Goal: Navigation & Orientation: Understand site structure

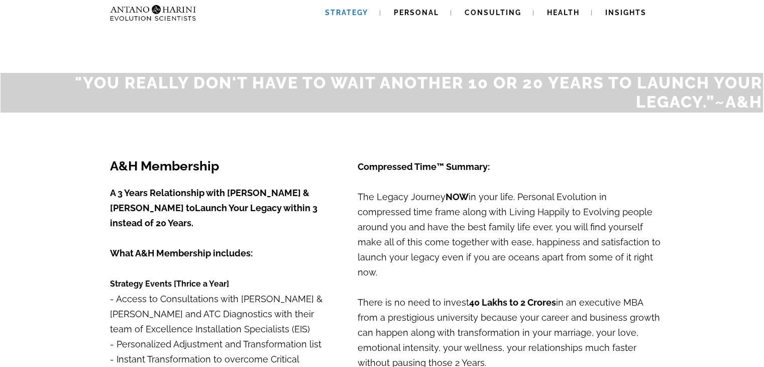
click at [342, 11] on span "Strategy" at bounding box center [346, 13] width 43 height 8
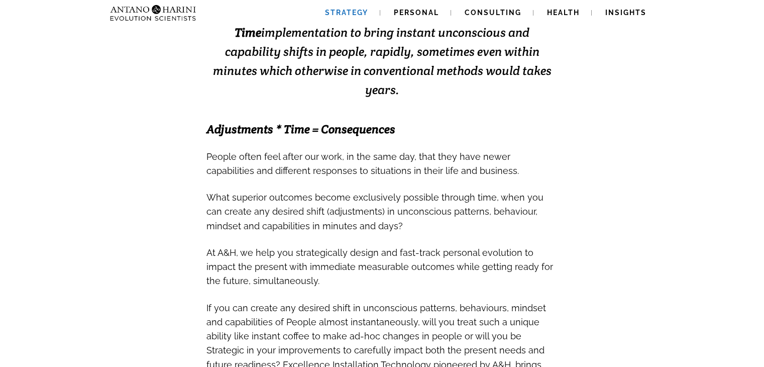
scroll to position [273, 0]
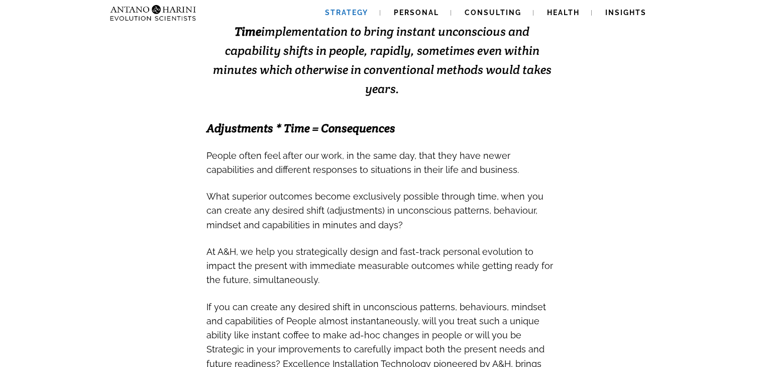
click at [531, 185] on span "What superior outcomes become exclusively possible through time, when you can c…" at bounding box center [374, 208] width 337 height 46
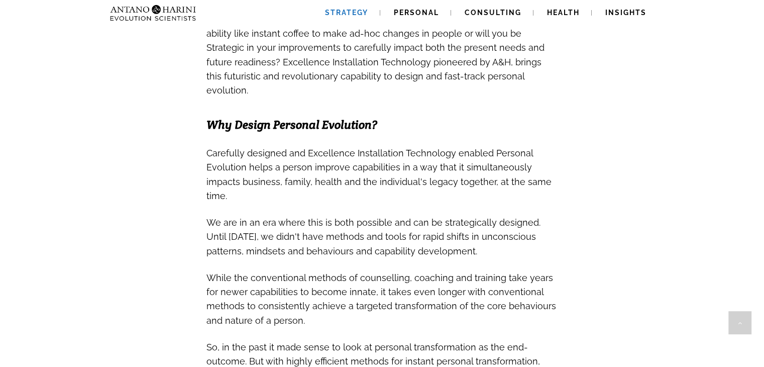
scroll to position [594, 0]
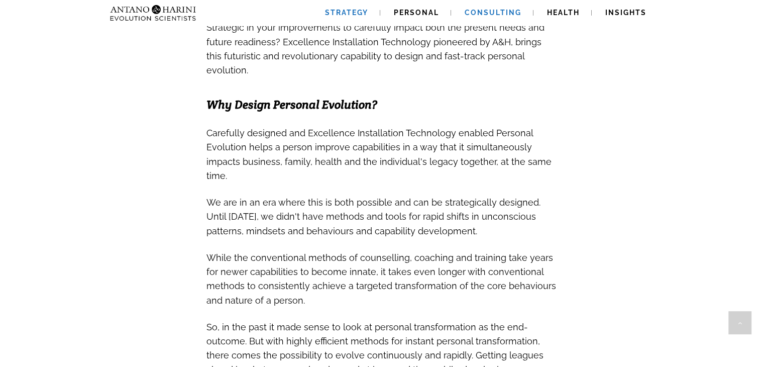
click at [512, 15] on span "Consulting" at bounding box center [493, 13] width 57 height 8
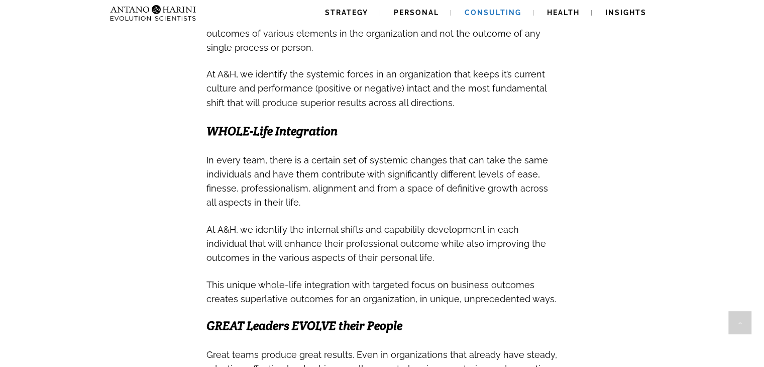
scroll to position [462, 0]
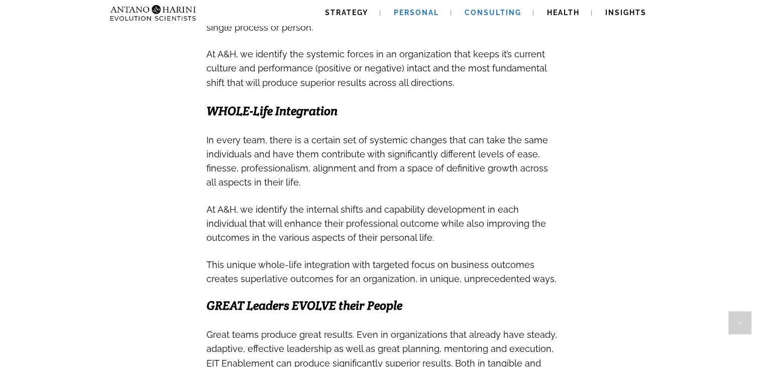
click at [421, 15] on span "Personal" at bounding box center [416, 13] width 45 height 8
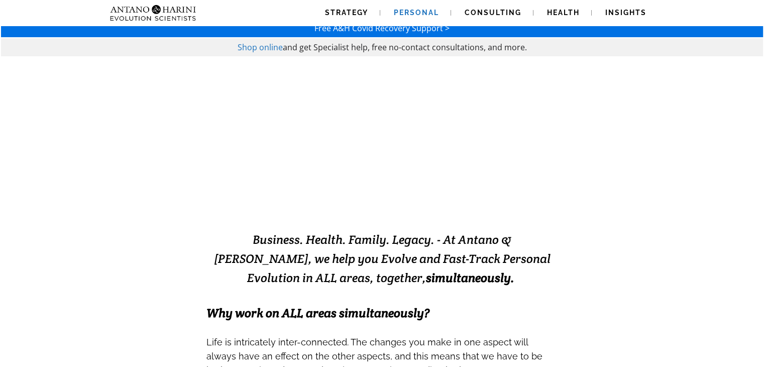
scroll to position [26, 0]
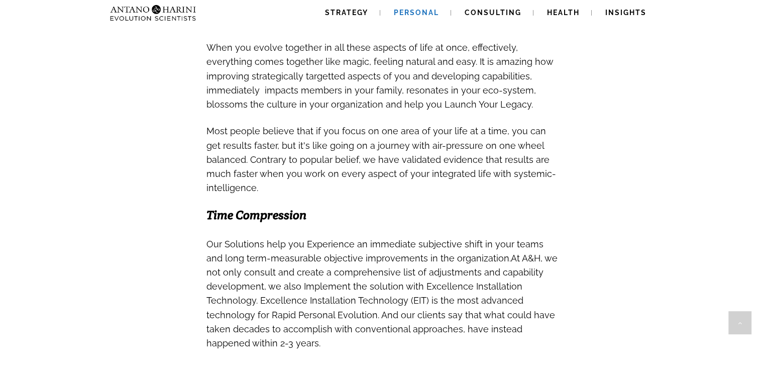
scroll to position [468, 0]
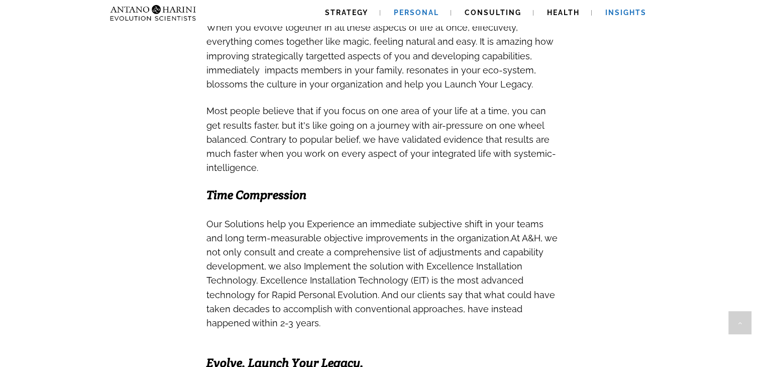
click at [630, 16] on span "Insights" at bounding box center [625, 13] width 41 height 8
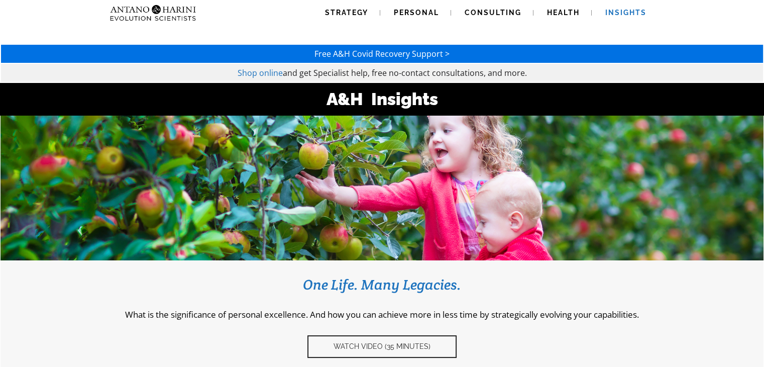
click at [558, 303] on div "One Life. Many Legacies. What is the significance of personal excellence. And h…" at bounding box center [382, 316] width 733 height 82
